Goal: Transaction & Acquisition: Download file/media

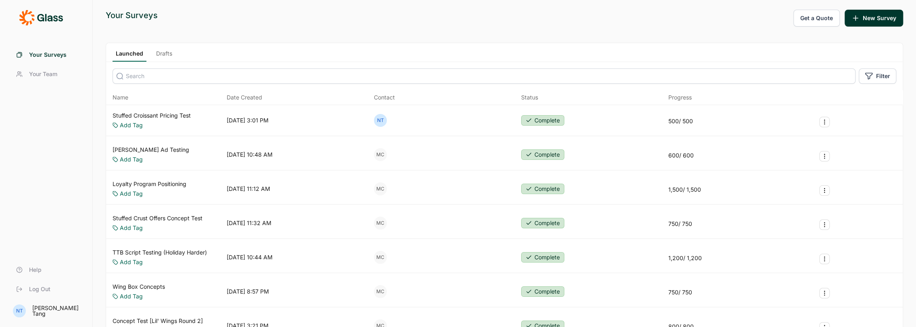
click at [162, 184] on link "Loyalty Program Positioning" at bounding box center [149, 184] width 74 height 8
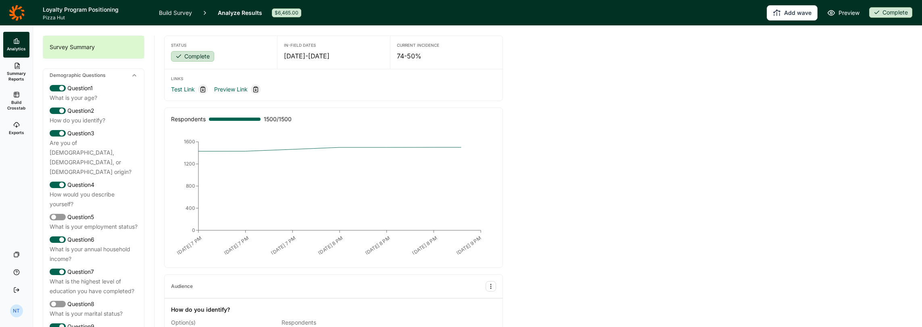
click at [19, 78] on span "Summary Reports" at bounding box center [16, 76] width 20 height 11
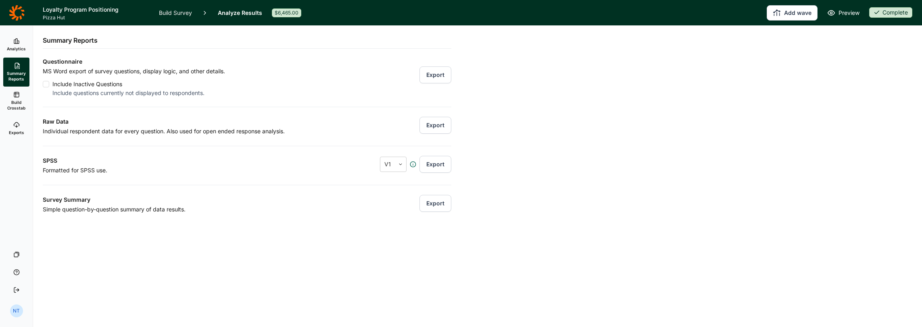
click at [443, 115] on div "Raw Data Individual respondent data for every question. Also used for open ende…" at bounding box center [247, 121] width 408 height 29
click at [442, 124] on button "Export" at bounding box center [435, 125] width 32 height 17
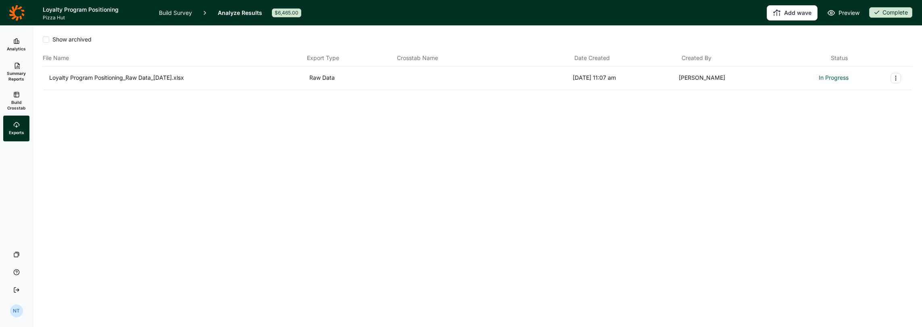
click at [894, 79] on icon "Export Actions" at bounding box center [895, 78] width 6 height 6
drag, startPoint x: 727, startPoint y: 111, endPoint x: 427, endPoint y: 94, distance: 300.5
click at [724, 111] on div "Show archived File Name Export Type Crosstab Name Date Created Created By Statu…" at bounding box center [477, 77] width 869 height 103
click at [156, 75] on div "Loyalty Program Positioning_Raw Data_[DATE].xlsx" at bounding box center [177, 78] width 257 height 10
click at [827, 78] on span "In Progress" at bounding box center [834, 78] width 30 height 10
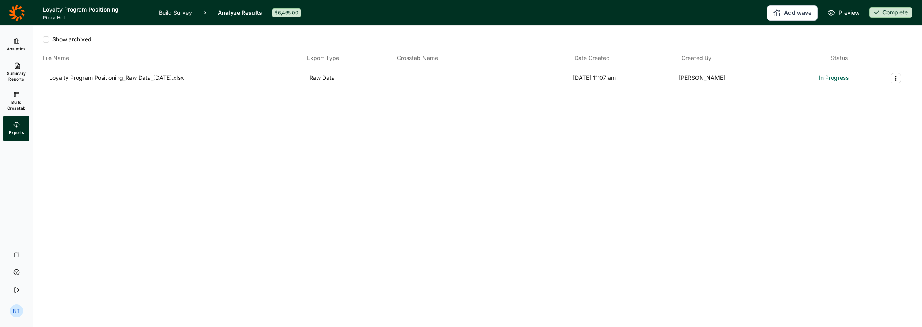
click at [248, 130] on div "Show archived File Name Export Type Crosstab Name Date Created Created By Statu…" at bounding box center [477, 177] width 889 height 302
click at [836, 75] on icon "button" at bounding box center [833, 77] width 8 height 8
